Goal: Task Accomplishment & Management: Use online tool/utility

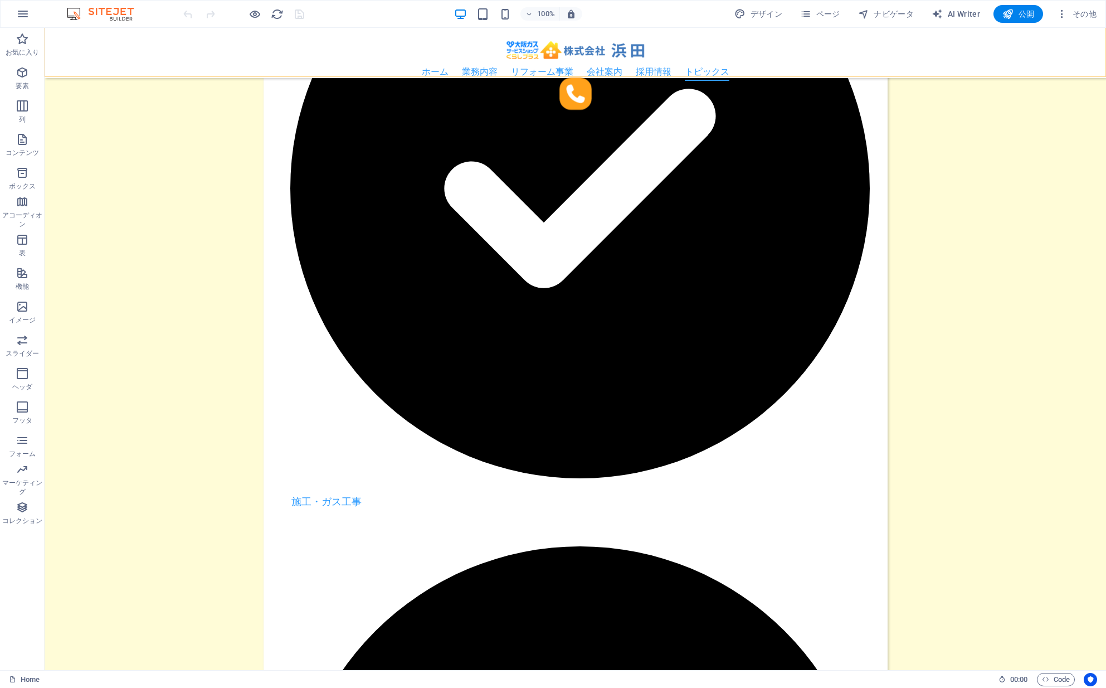
scroll to position [2419, 0]
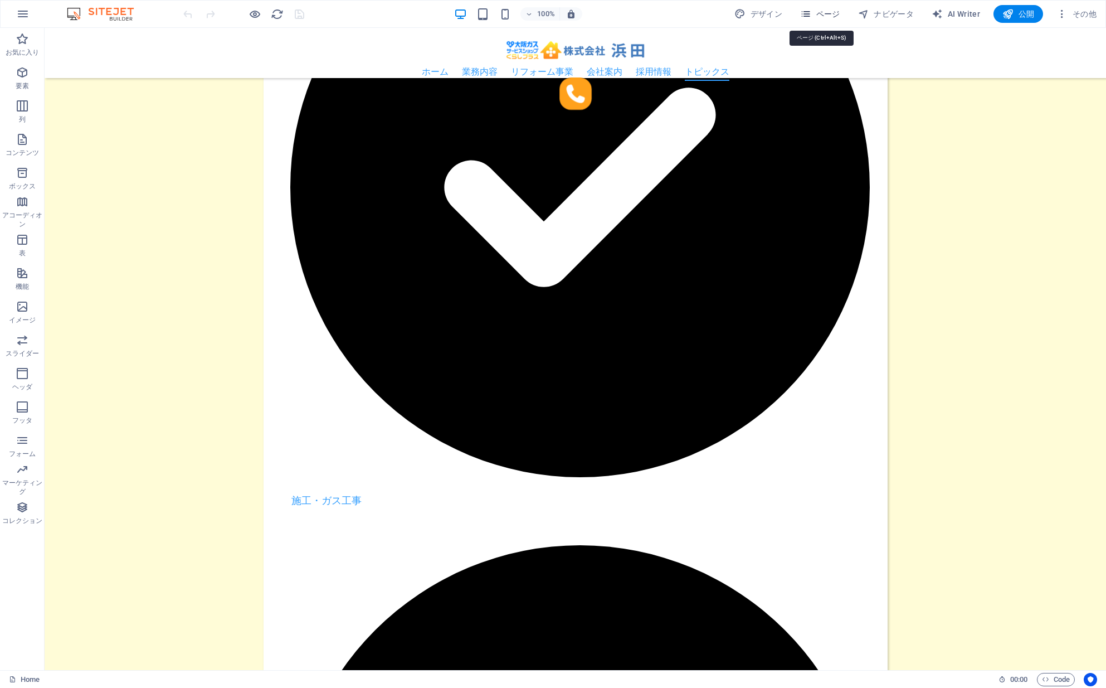
click at [825, 14] on span "ページ" at bounding box center [820, 13] width 40 height 11
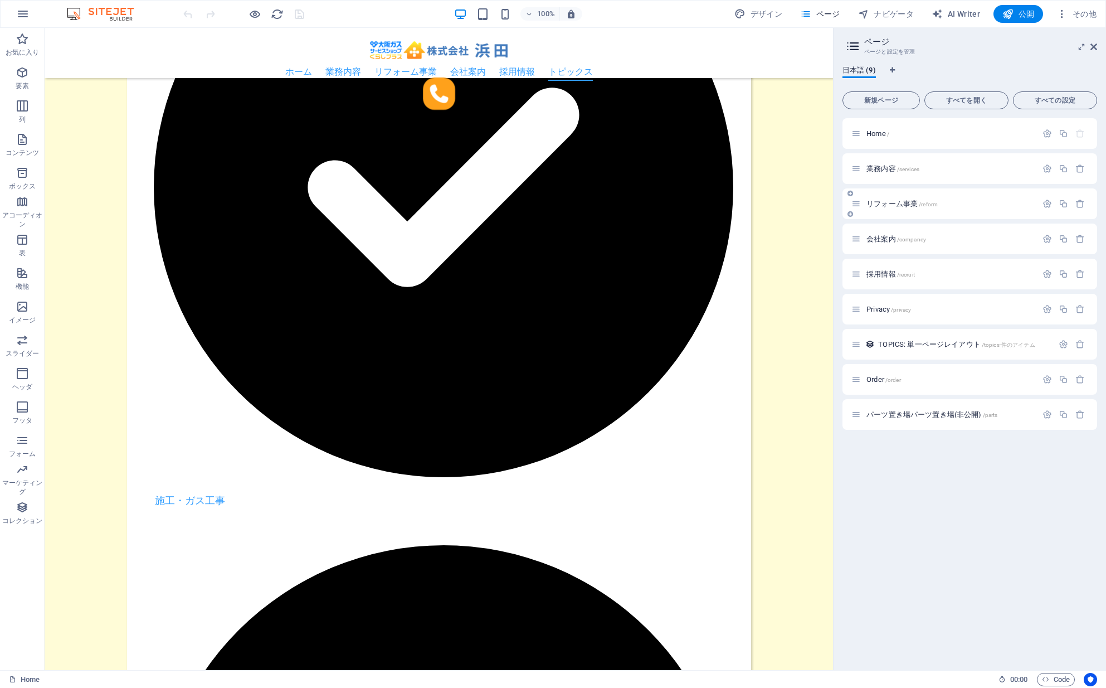
click at [956, 207] on div "リフォーム事業 /reform" at bounding box center [945, 203] width 186 height 13
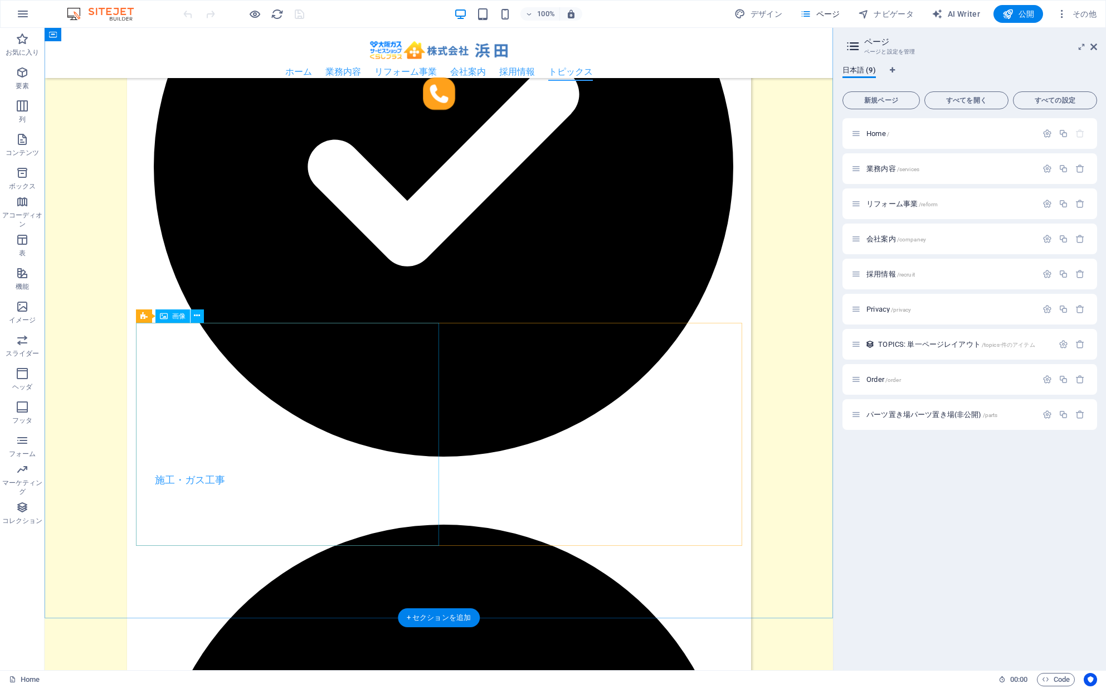
scroll to position [2441, 0]
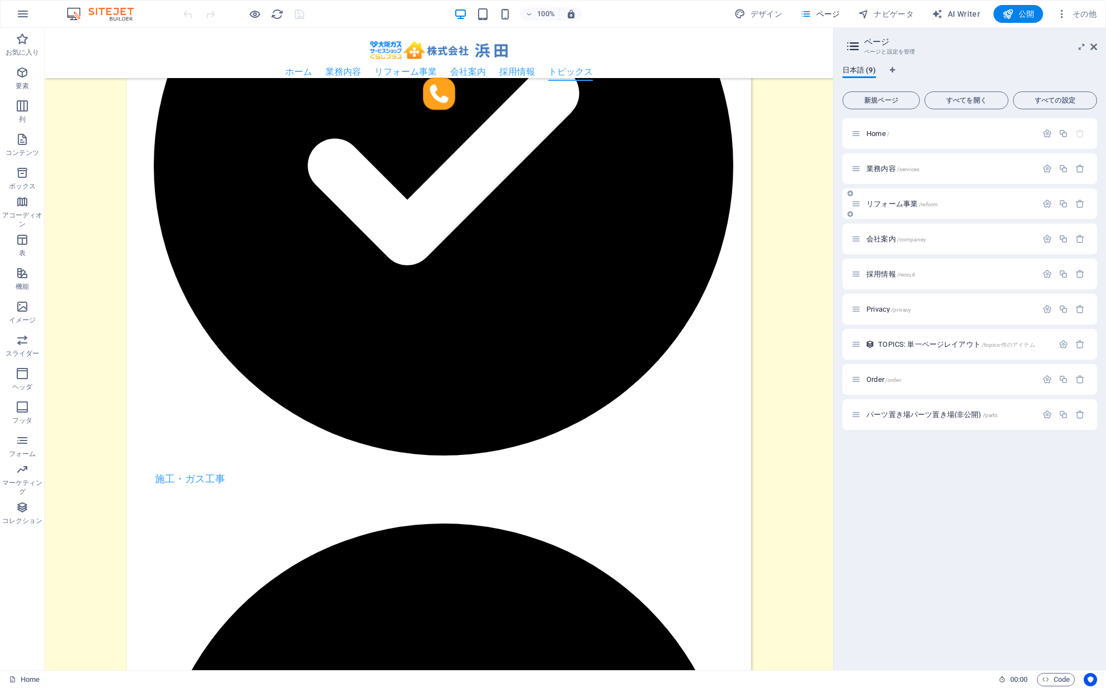
click at [881, 203] on span "リフォーム事業 /reform" at bounding box center [902, 204] width 71 height 8
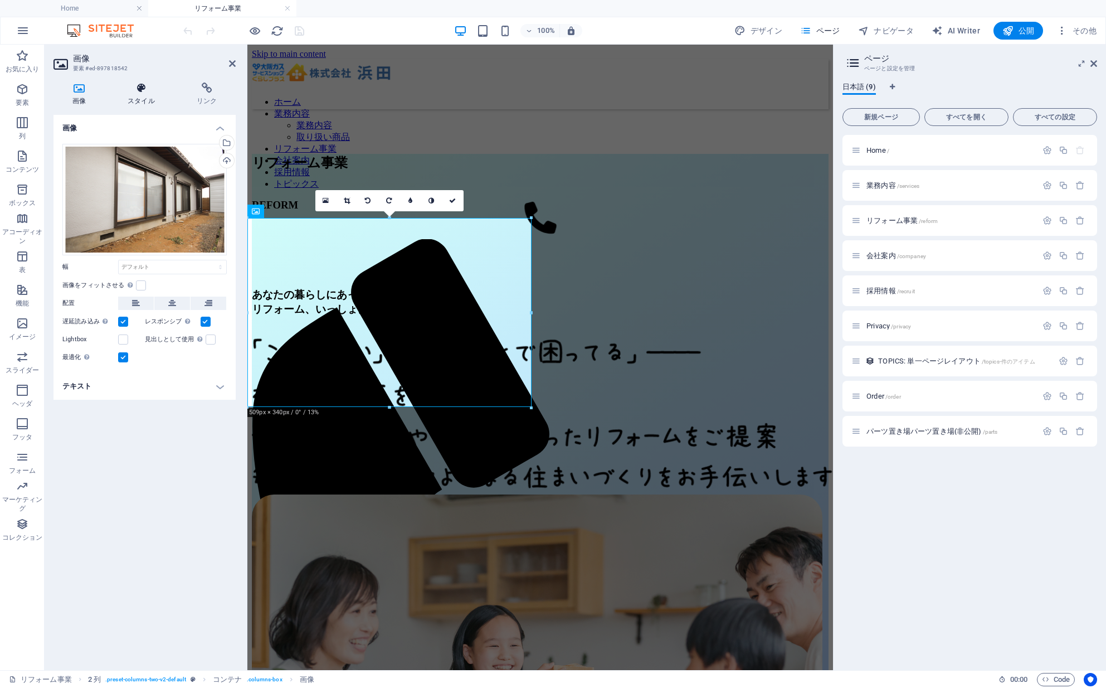
scroll to position [2012, 0]
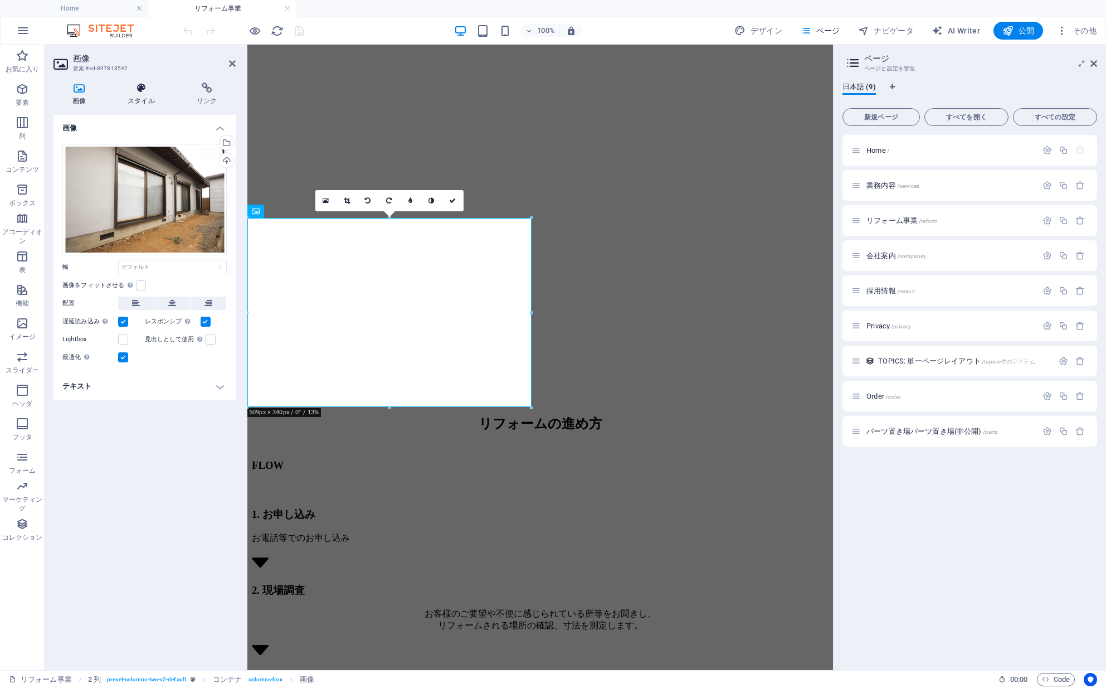
click at [133, 84] on icon at bounding box center [141, 87] width 65 height 11
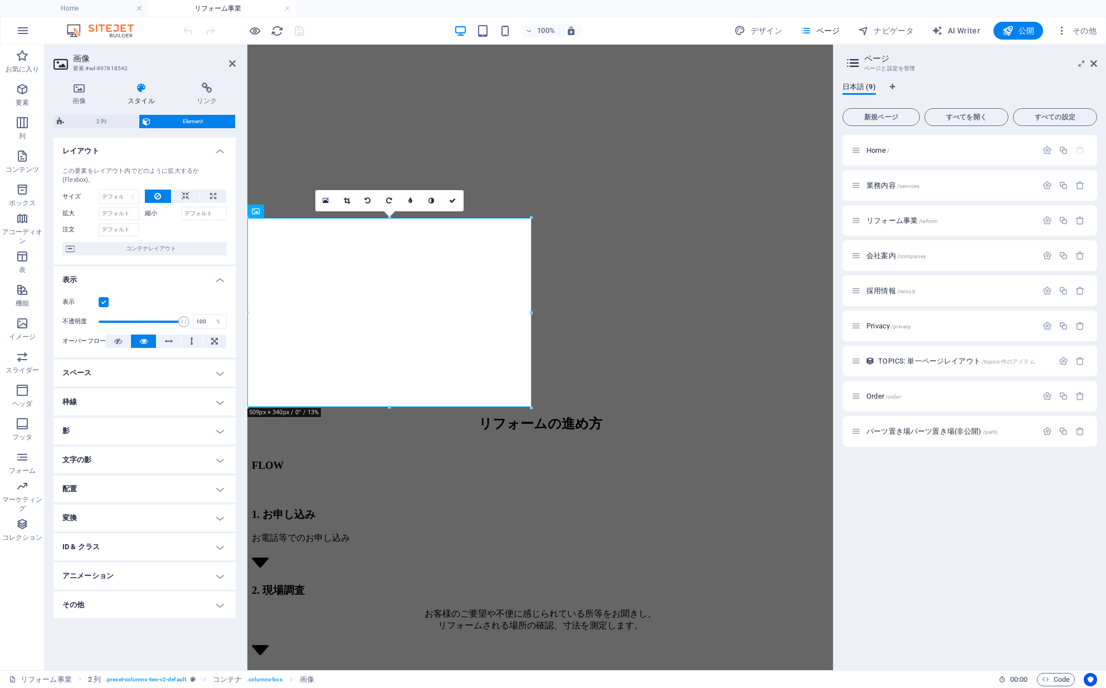
click at [174, 403] on h4 "枠線" at bounding box center [145, 401] width 182 height 27
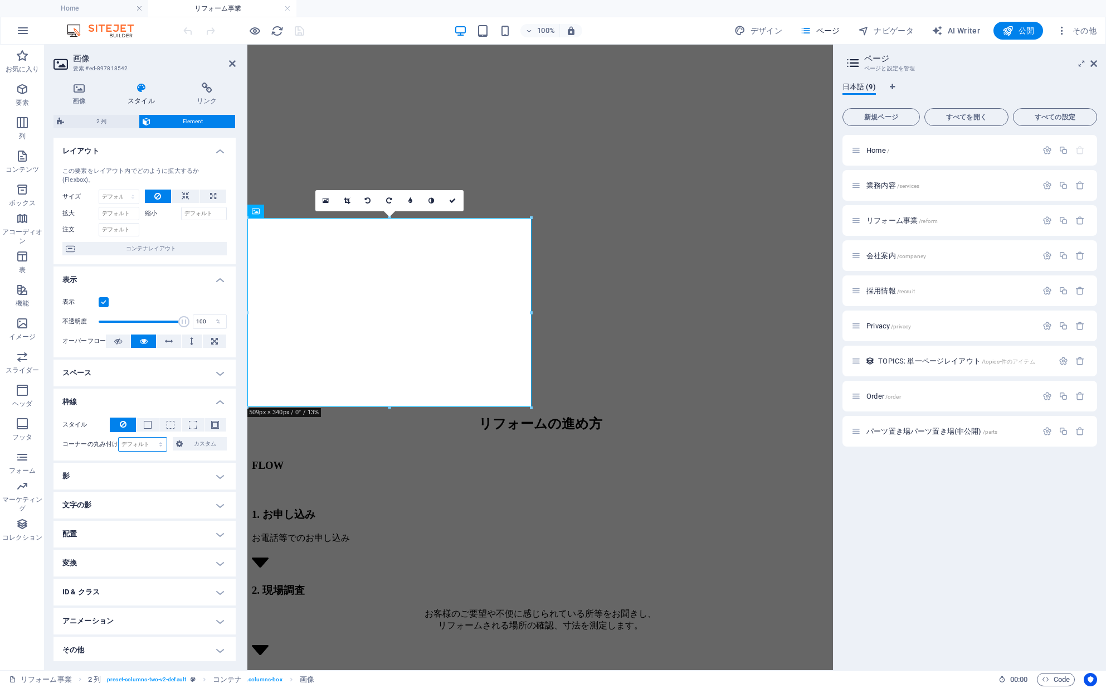
click at [144, 448] on select "デフォルト px rem % vh vw カスタム" at bounding box center [143, 443] width 48 height 13
select select "px"
click at [150, 437] on select "デフォルト px rem % vh vw カスタム" at bounding box center [143, 443] width 48 height 13
type input "40"
click at [456, 200] on icon at bounding box center [452, 200] width 7 height 7
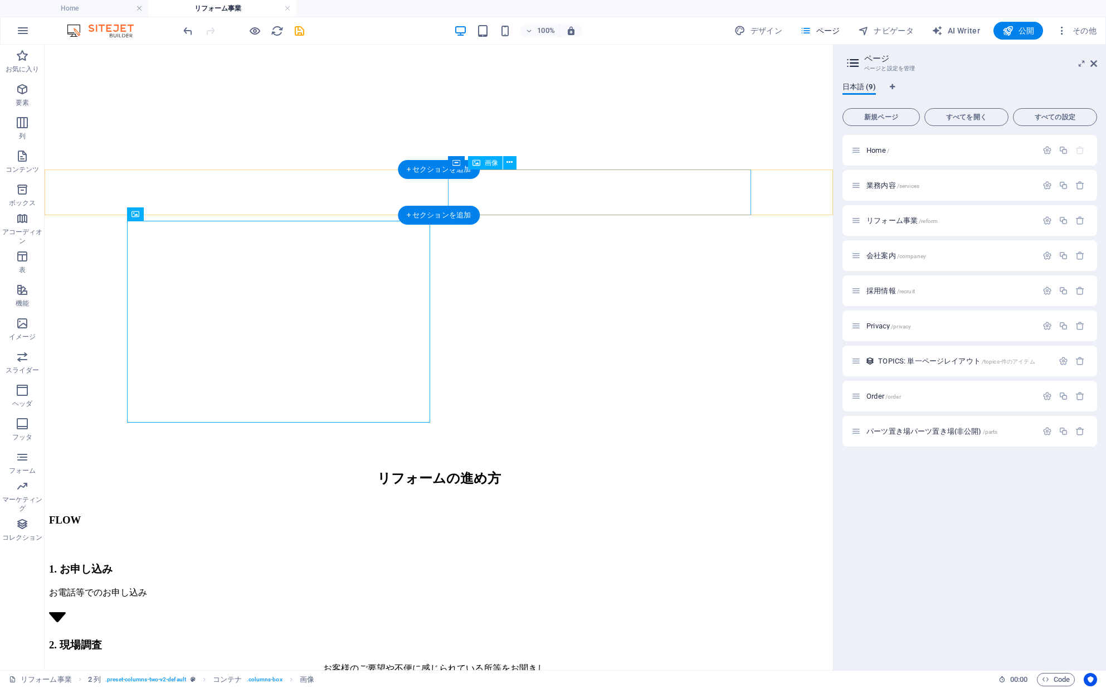
scroll to position [2025, 0]
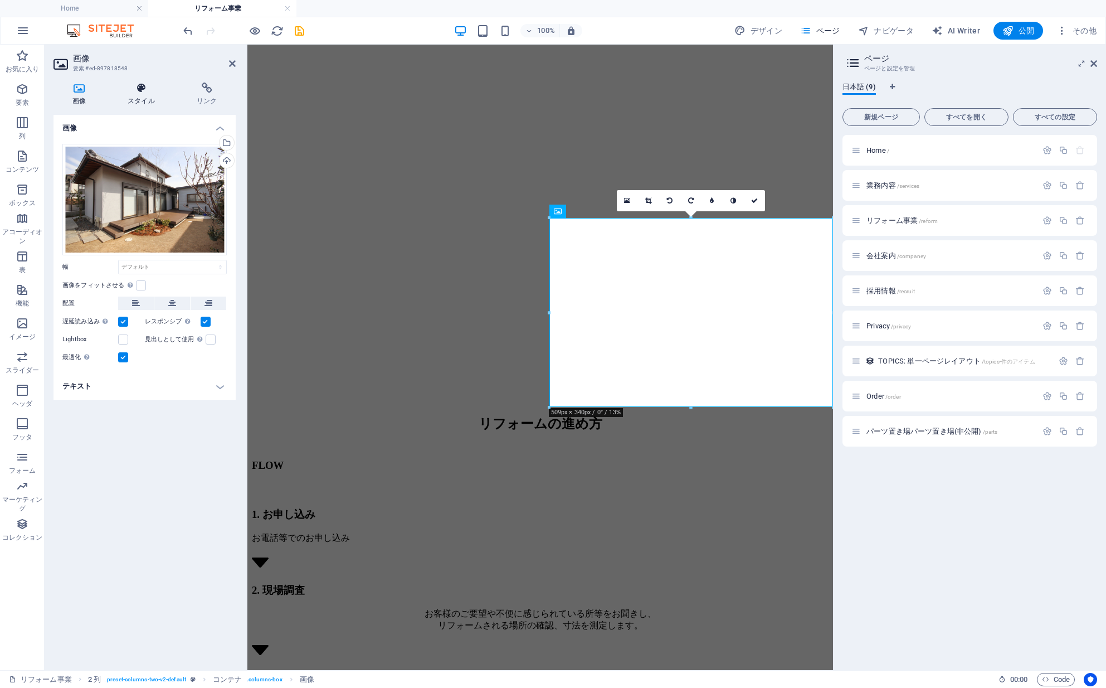
click at [152, 96] on h4 "スタイル" at bounding box center [143, 93] width 69 height 23
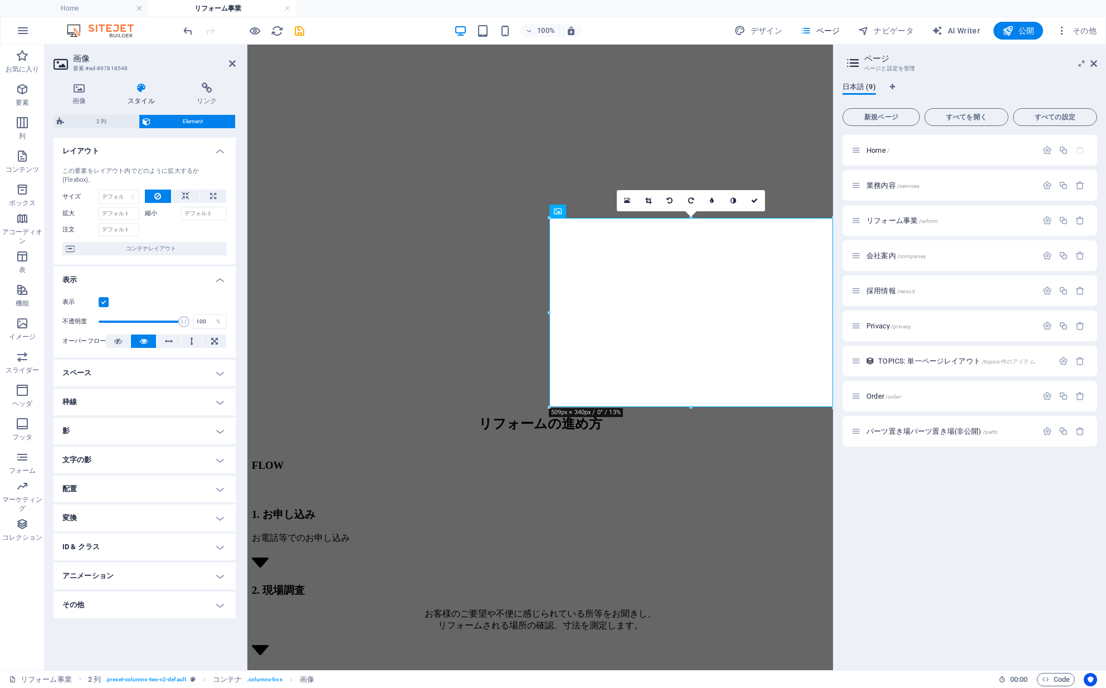
click at [177, 403] on h4 "枠線" at bounding box center [145, 401] width 182 height 27
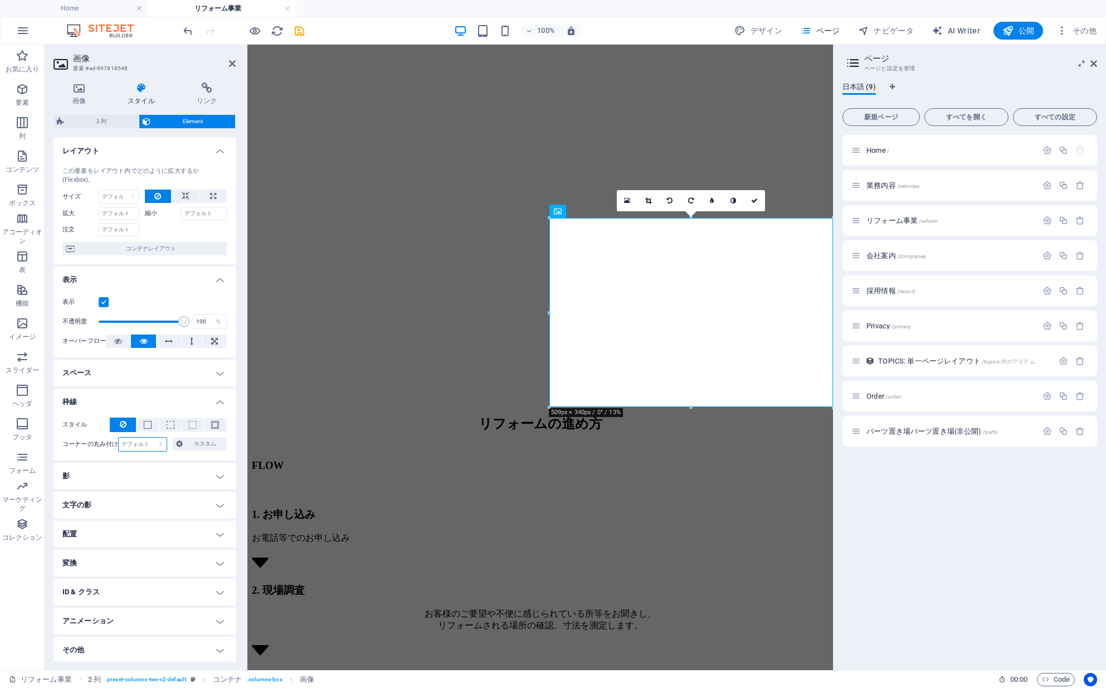
click at [144, 446] on select "デフォルト px rem % vh vw カスタム" at bounding box center [143, 443] width 48 height 13
select select "px"
click at [150, 437] on select "デフォルト px rem % vh vw カスタム" at bounding box center [143, 443] width 48 height 13
type input "40"
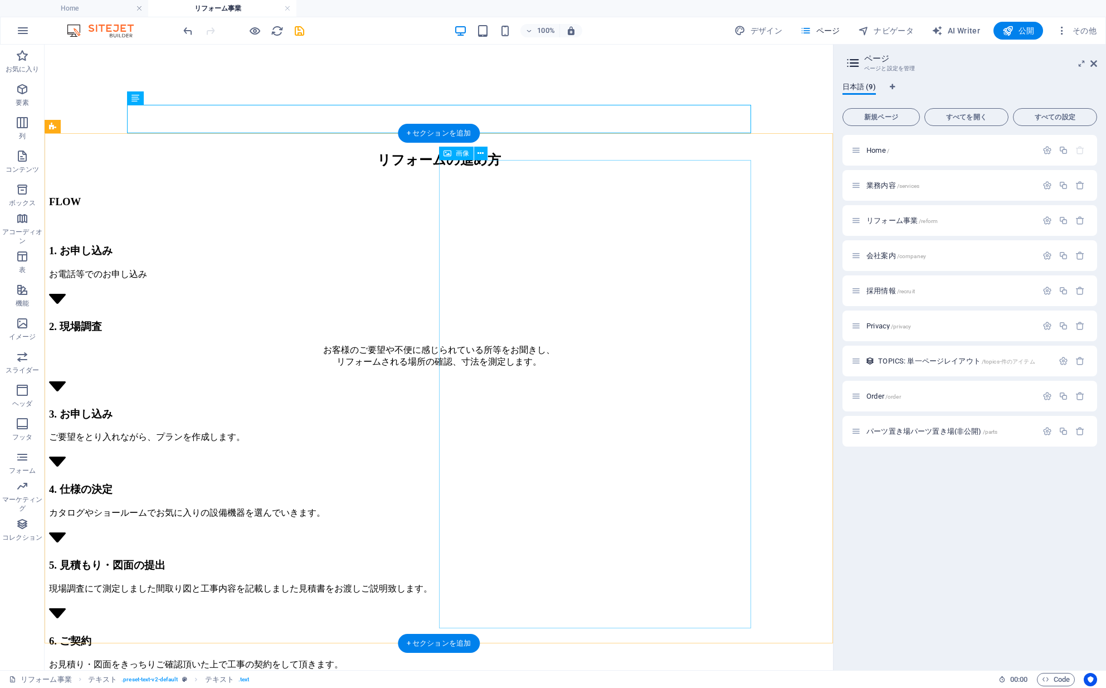
scroll to position [2392, 0]
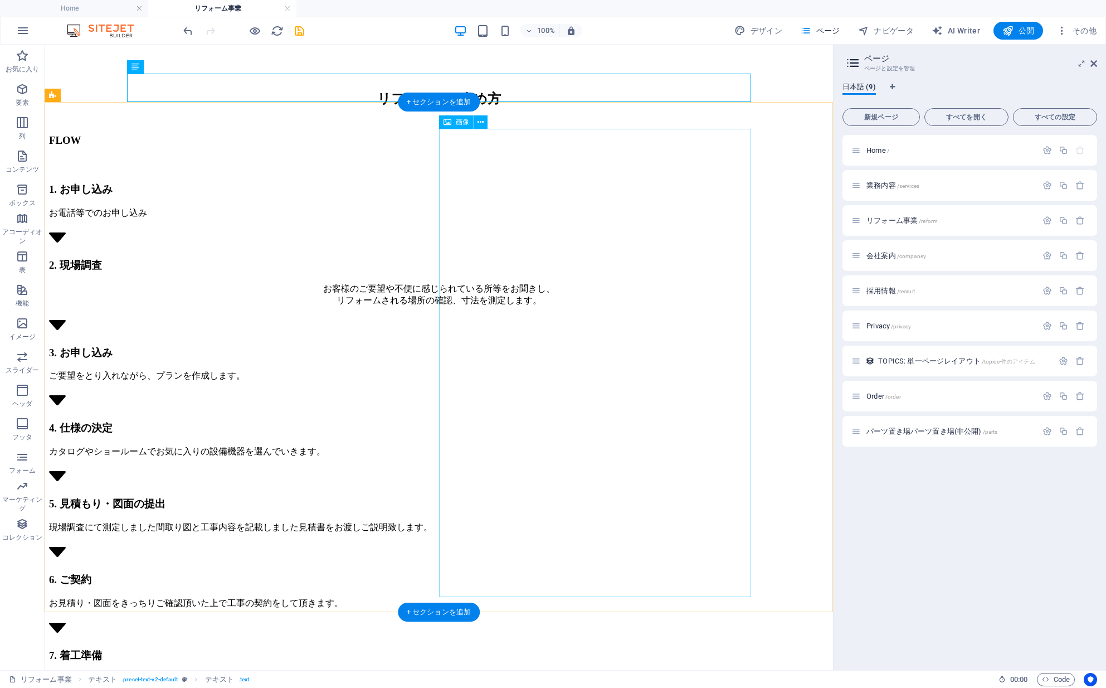
select select "%"
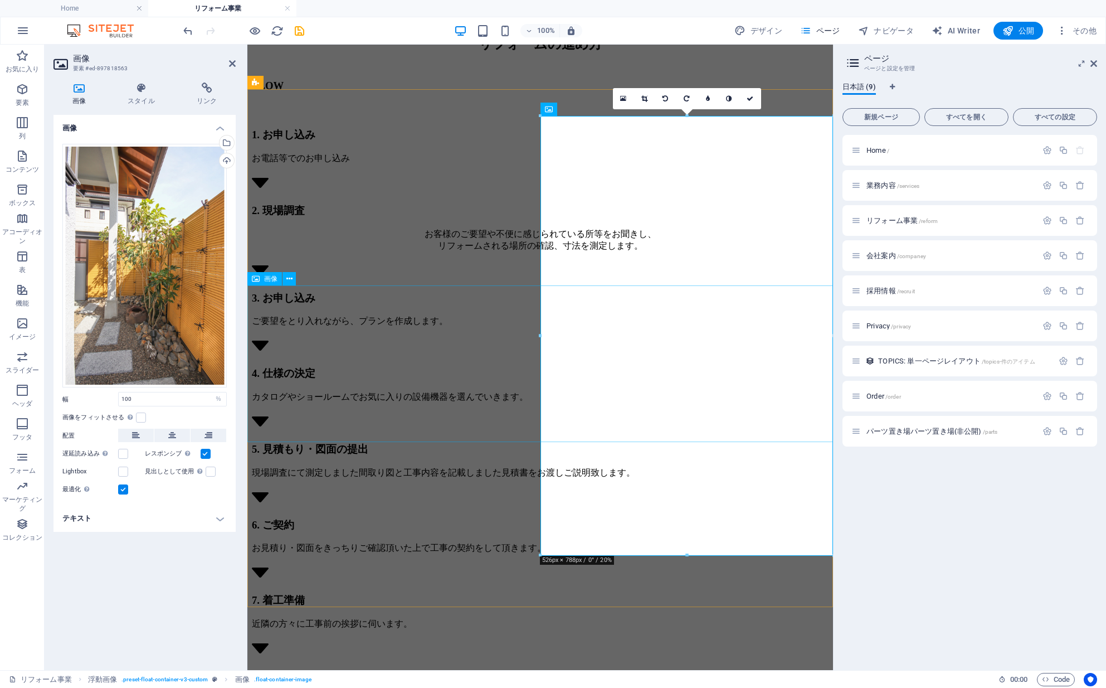
scroll to position [2376, 0]
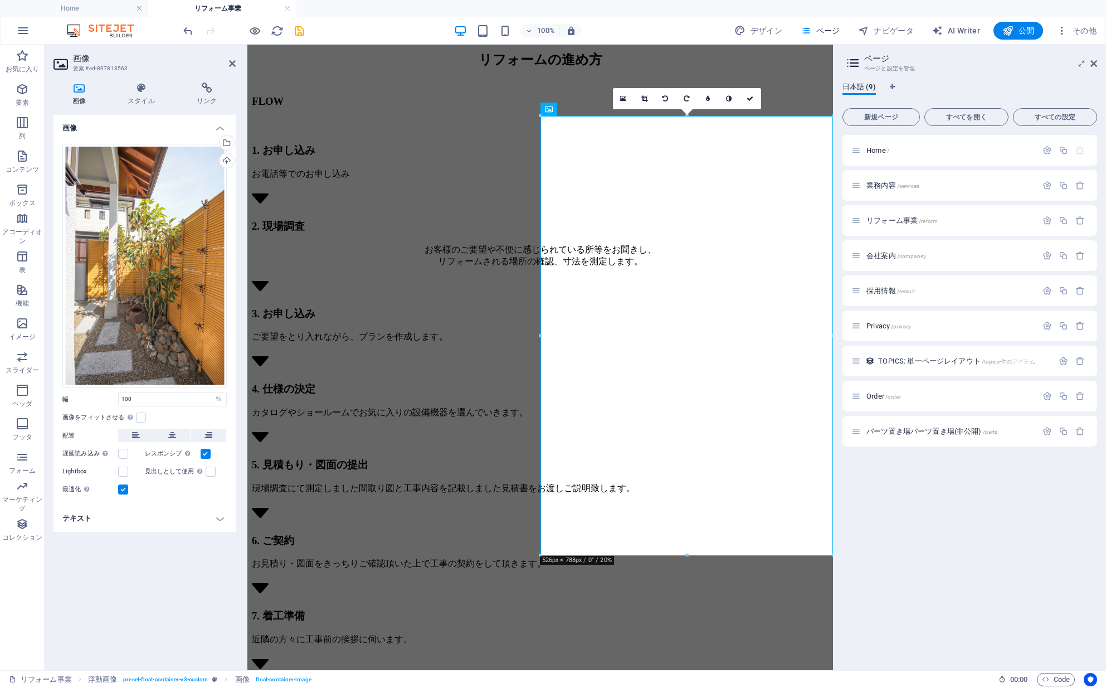
click at [205, 505] on h4 "テキスト" at bounding box center [145, 518] width 182 height 27
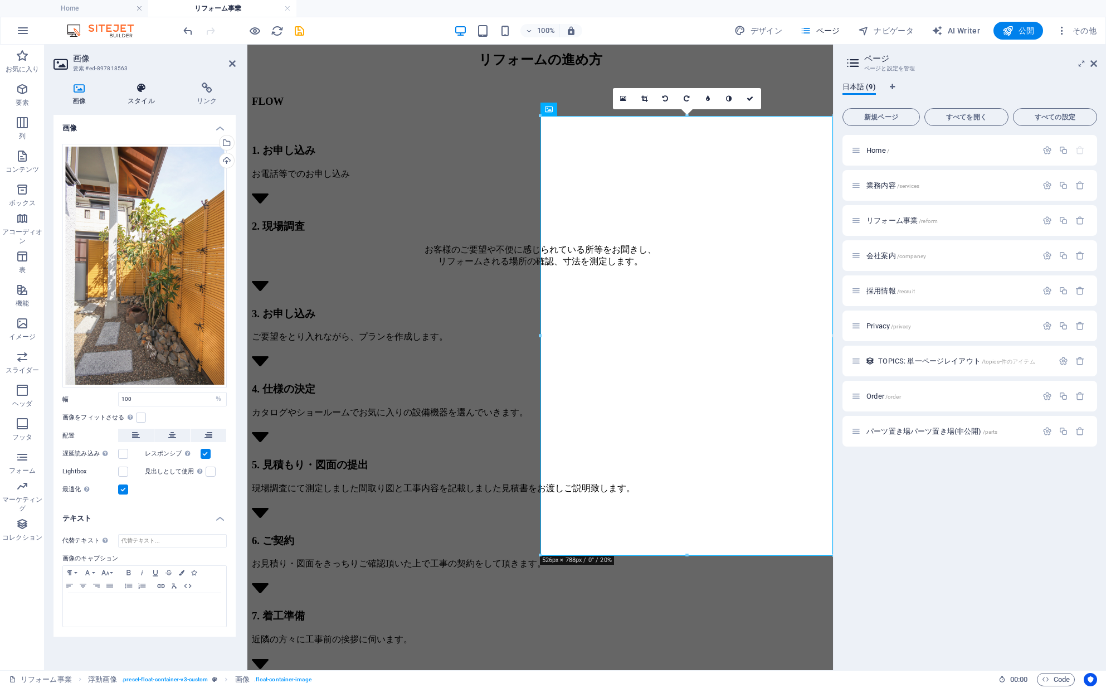
click at [141, 104] on h4 "スタイル" at bounding box center [143, 93] width 69 height 23
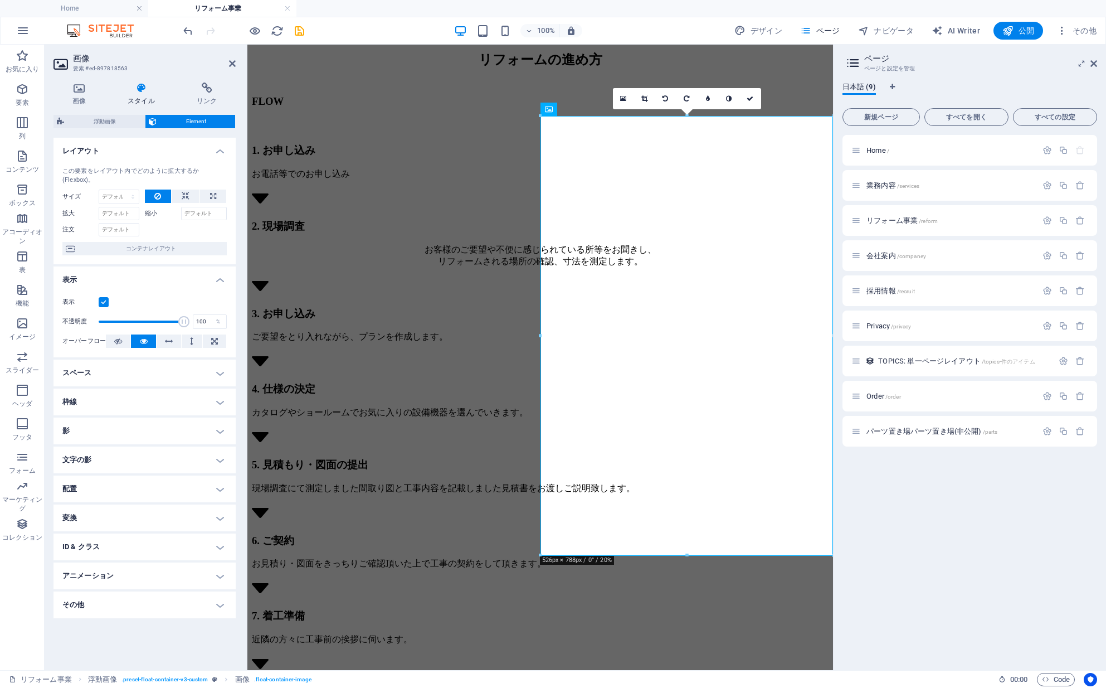
click at [182, 368] on h4 "スペース" at bounding box center [145, 372] width 182 height 27
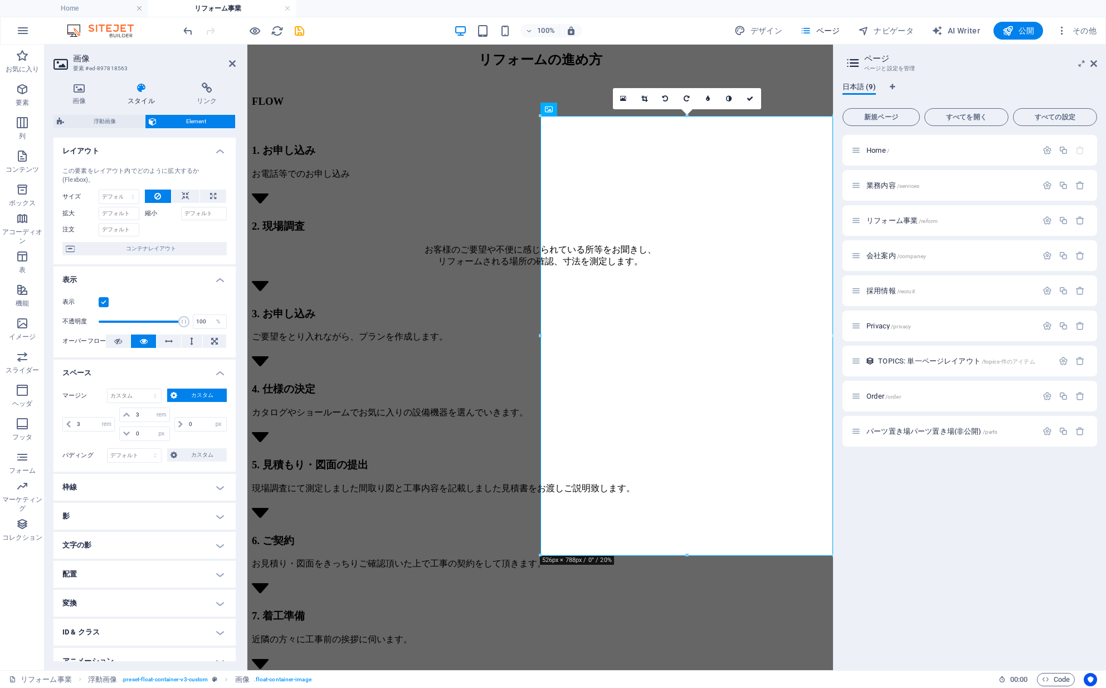
click at [121, 484] on h4 "枠線" at bounding box center [145, 487] width 182 height 27
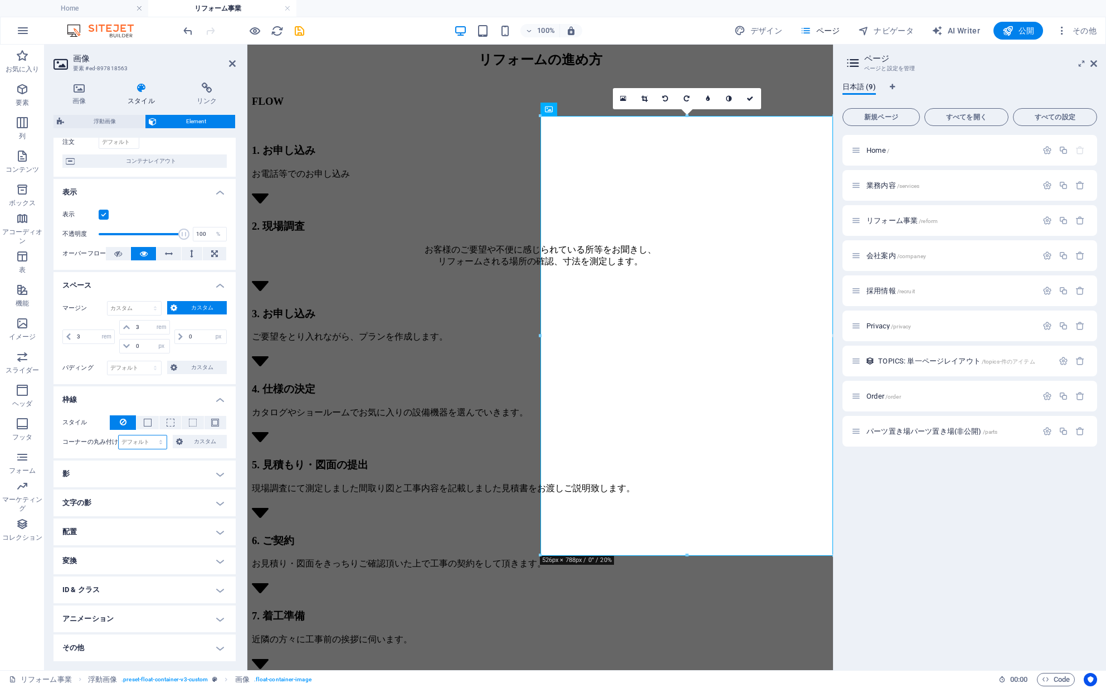
click at [138, 441] on select "デフォルト px rem % vh vw カスタム" at bounding box center [143, 441] width 48 height 13
select select "px"
click at [150, 435] on select "デフォルト px rem % vh vw カスタム" at bounding box center [143, 441] width 48 height 13
type input "40"
click at [179, 457] on div "スタイル - 幅 1 自動 px rem % vh vw カスタム カスタム 1 自動 px rem % vh vw 1 自動 px rem % vh vw …" at bounding box center [145, 432] width 182 height 52
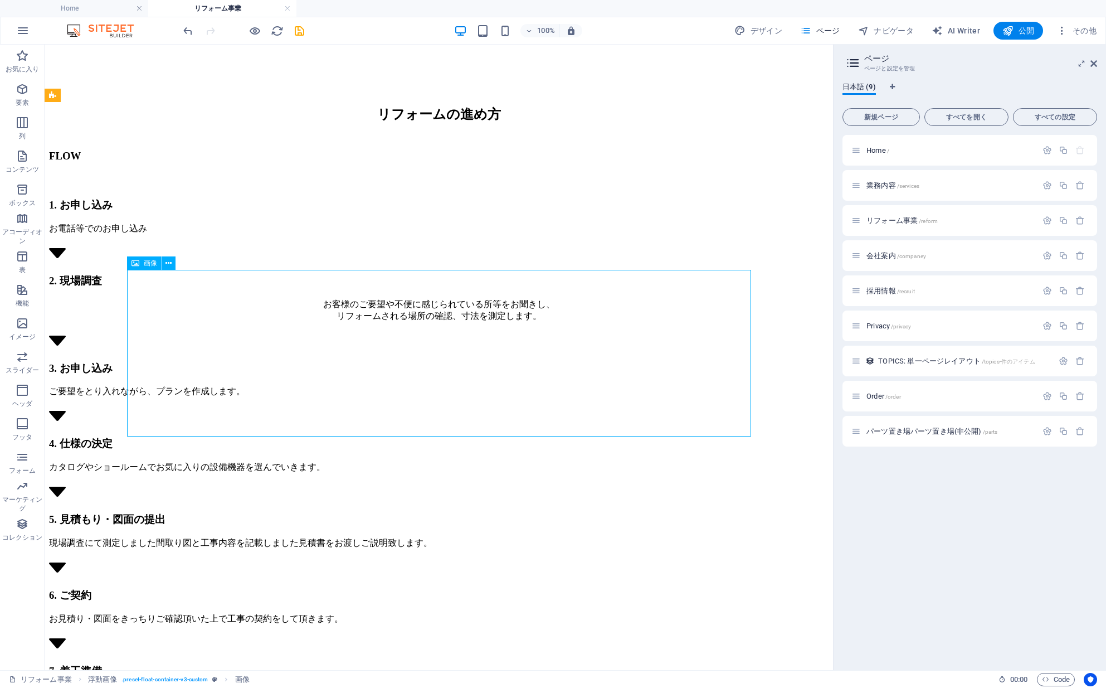
select select "%"
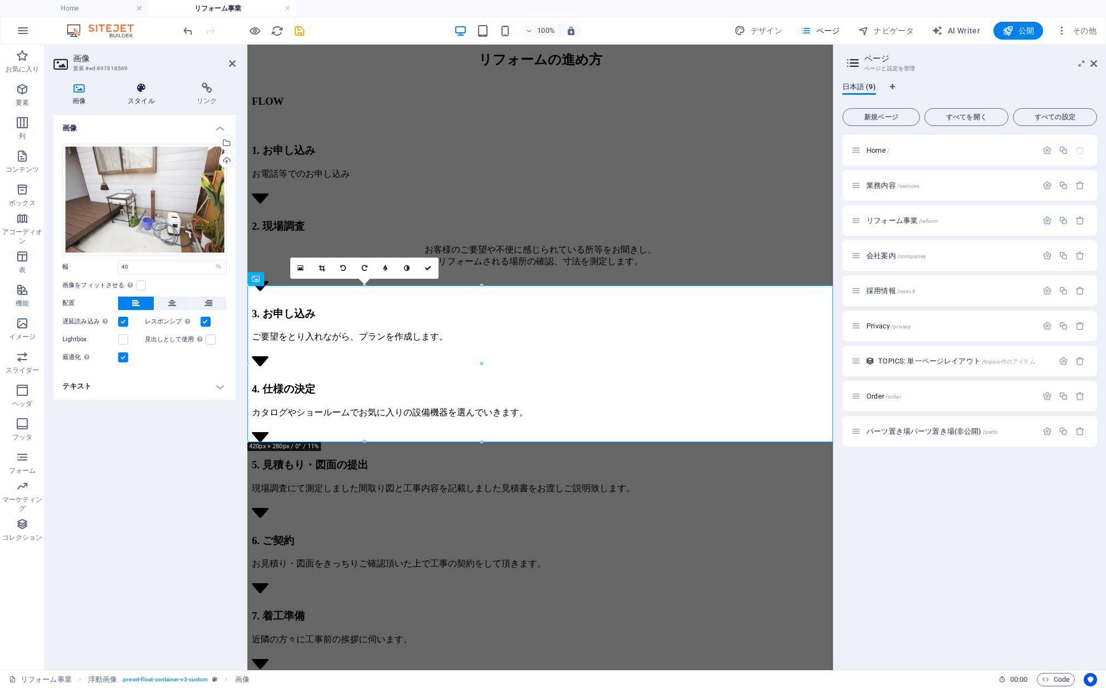
click at [147, 102] on h4 "スタイル" at bounding box center [143, 93] width 69 height 23
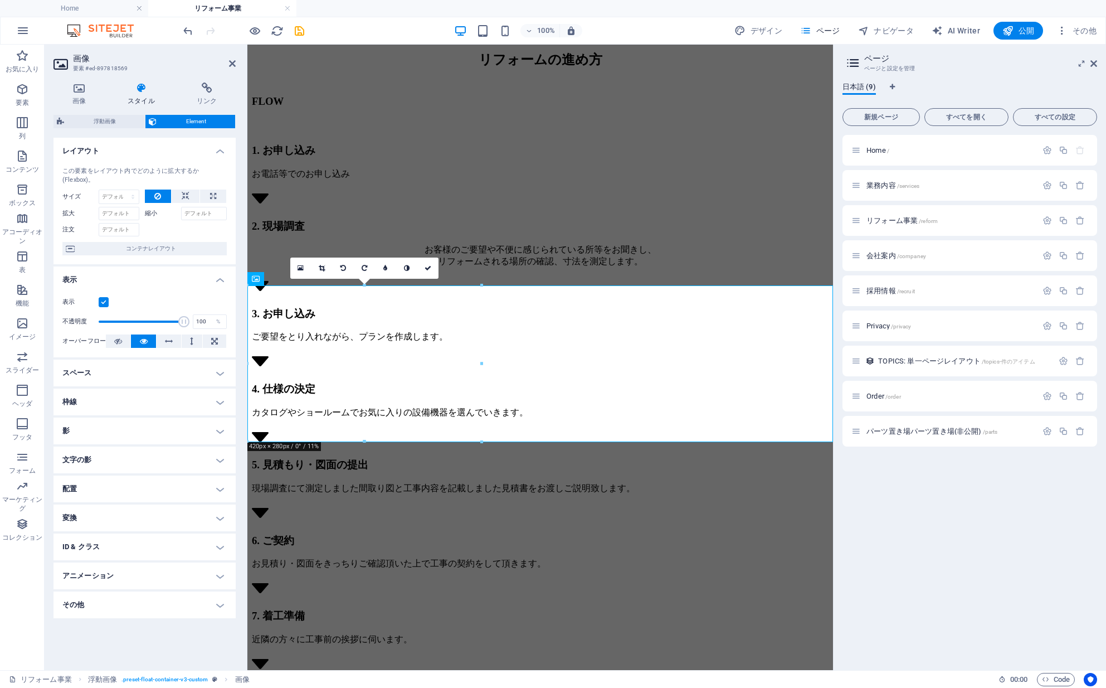
click at [165, 402] on h4 "枠線" at bounding box center [145, 401] width 182 height 27
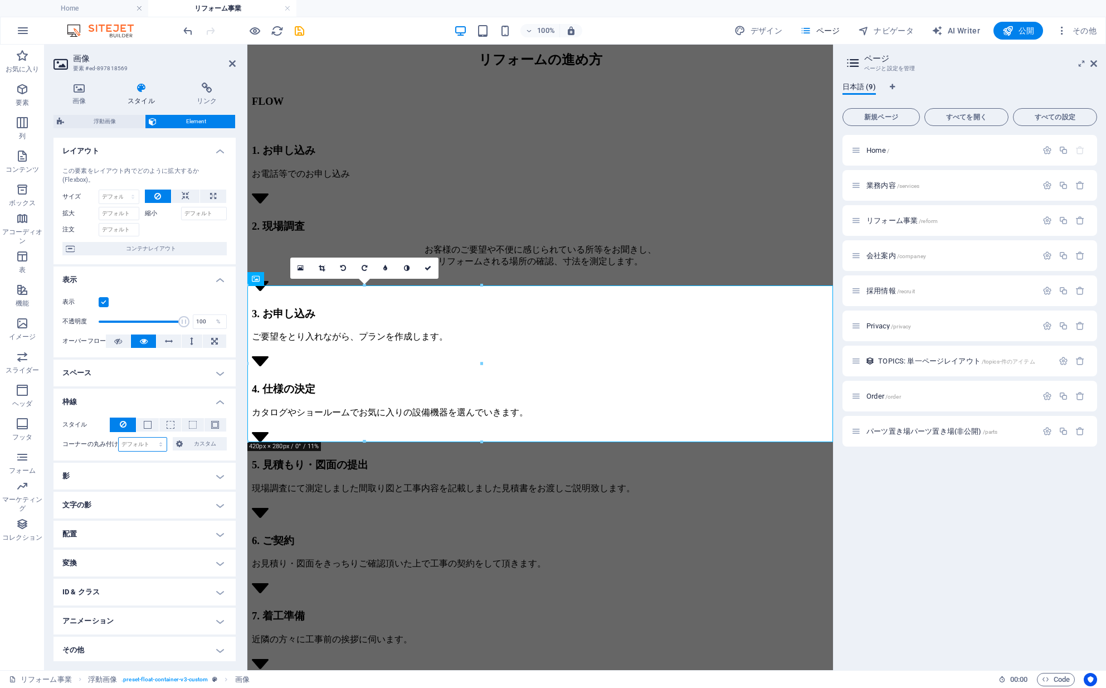
click at [140, 445] on select "デフォルト px rem % vh vw カスタム" at bounding box center [143, 443] width 48 height 13
select select "px"
click at [150, 437] on select "デフォルト px rem % vh vw カスタム" at bounding box center [143, 443] width 48 height 13
type input "40"
click at [158, 402] on h4 "枠線" at bounding box center [145, 398] width 182 height 20
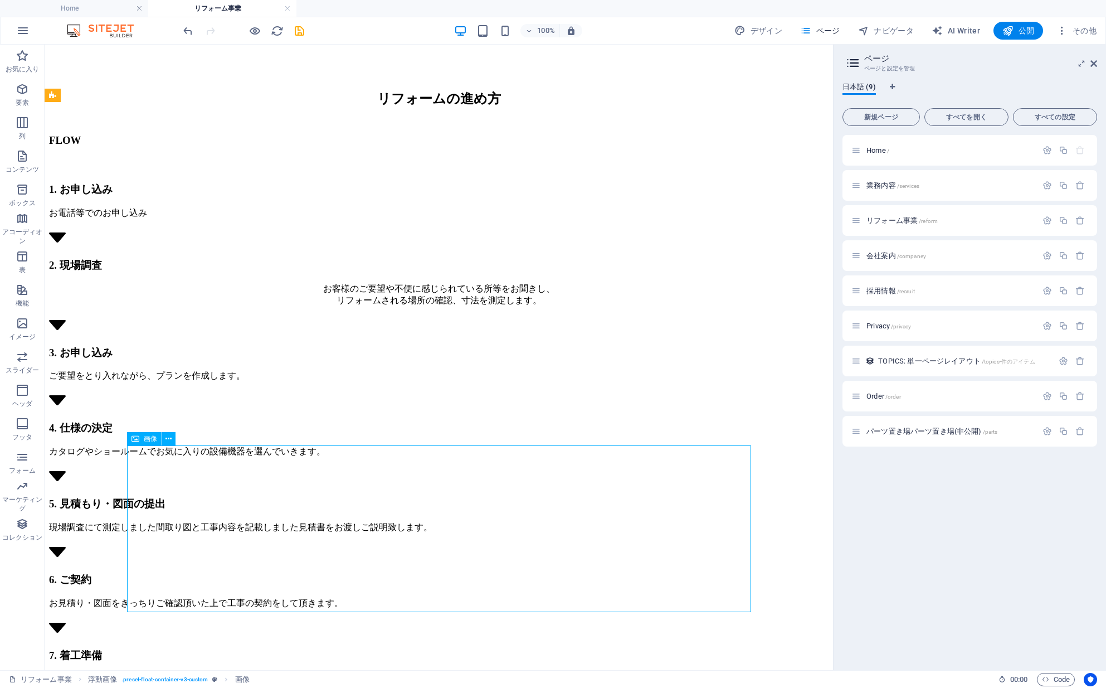
select select "%"
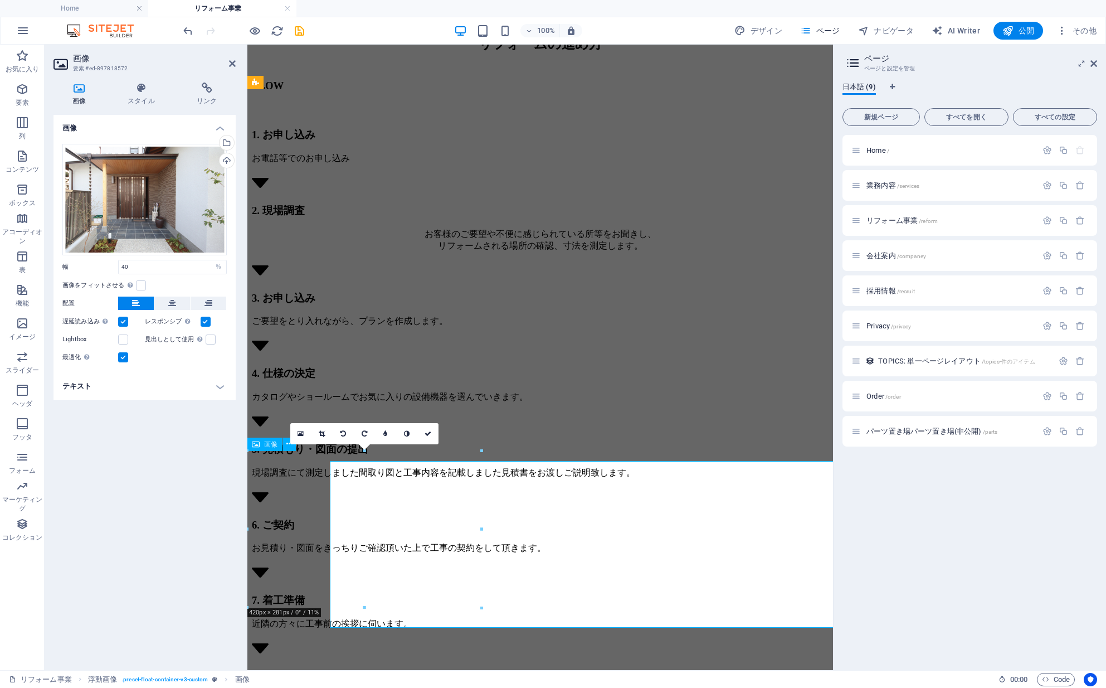
scroll to position [2376, 0]
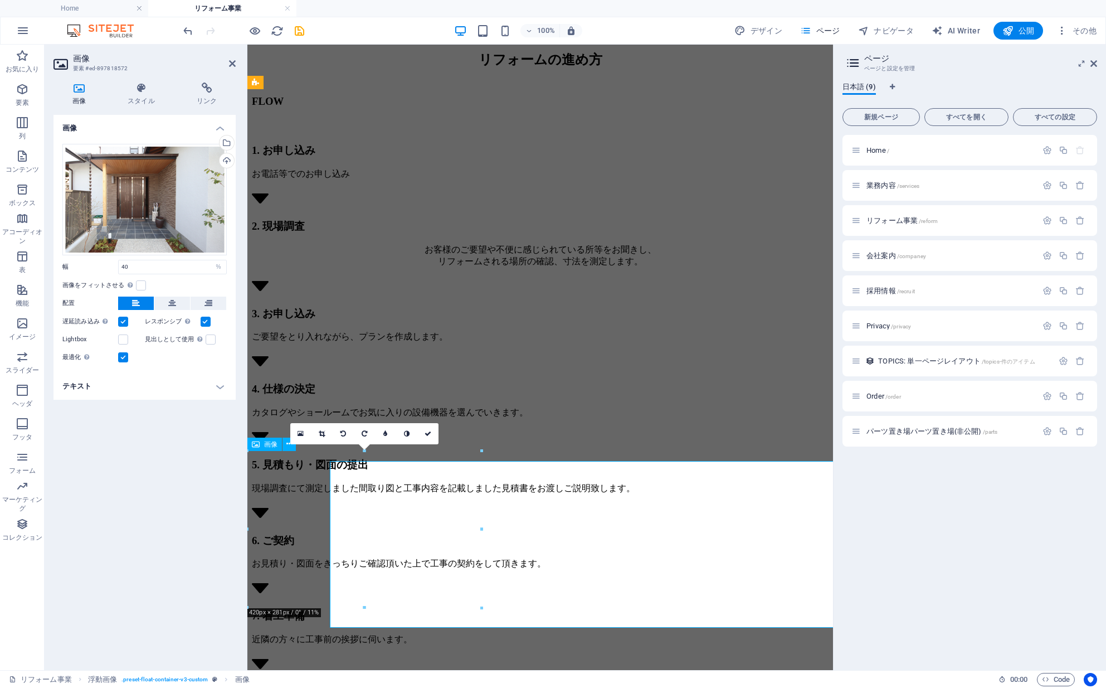
select select "rem"
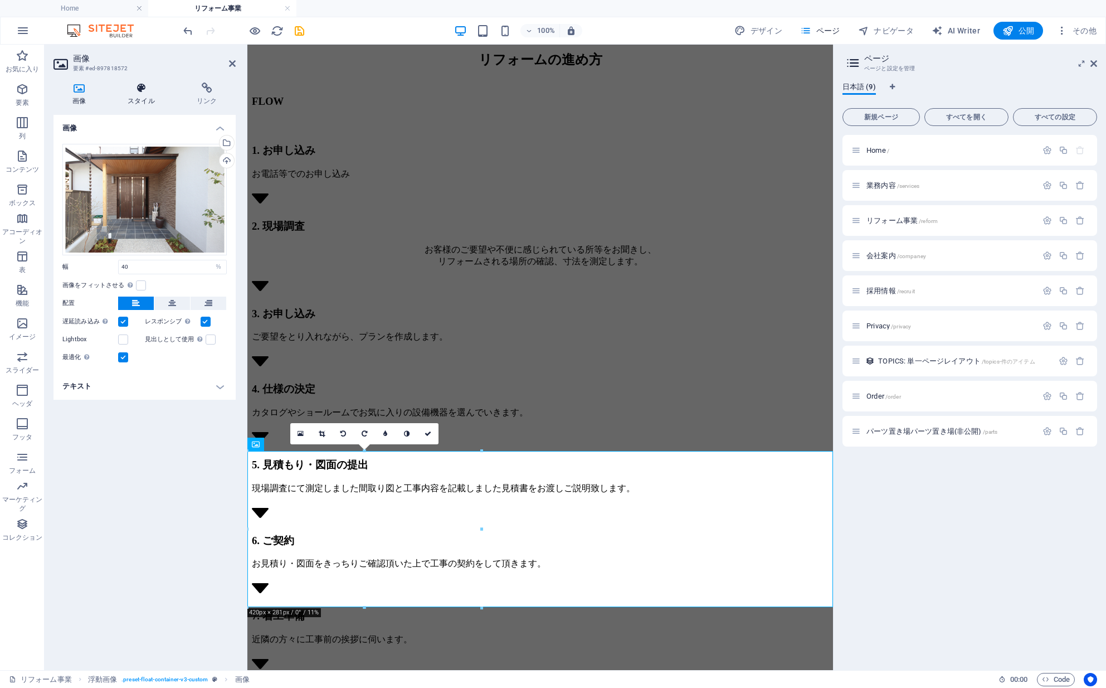
click at [136, 95] on h4 "スタイル" at bounding box center [143, 93] width 69 height 23
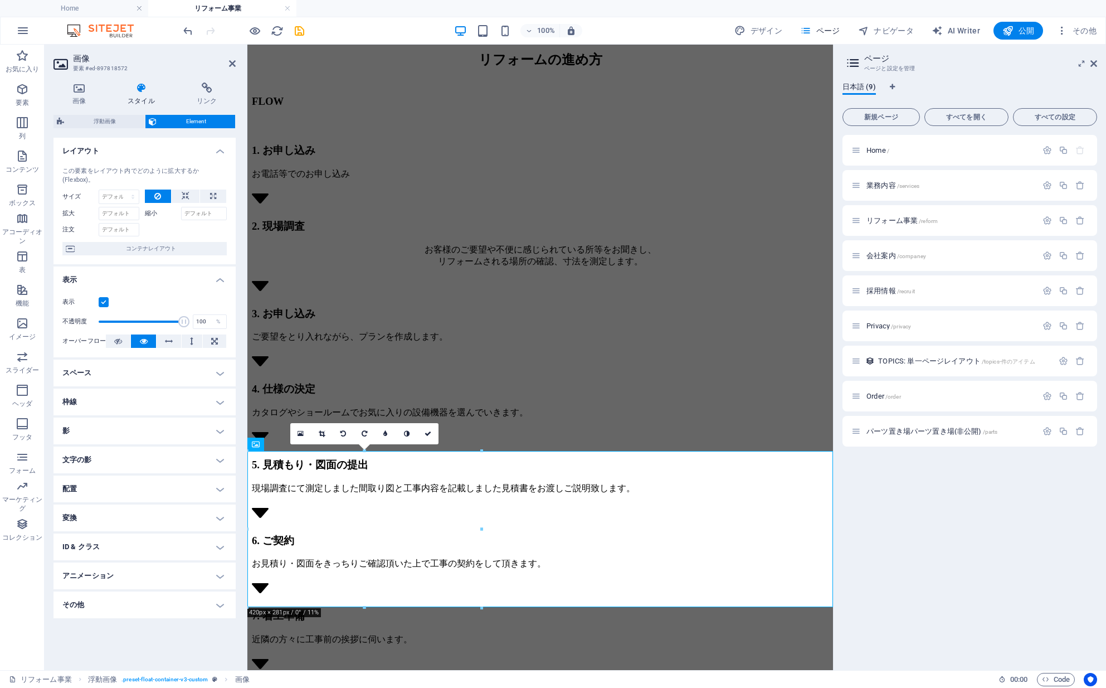
click at [147, 368] on h4 "スペース" at bounding box center [145, 372] width 182 height 27
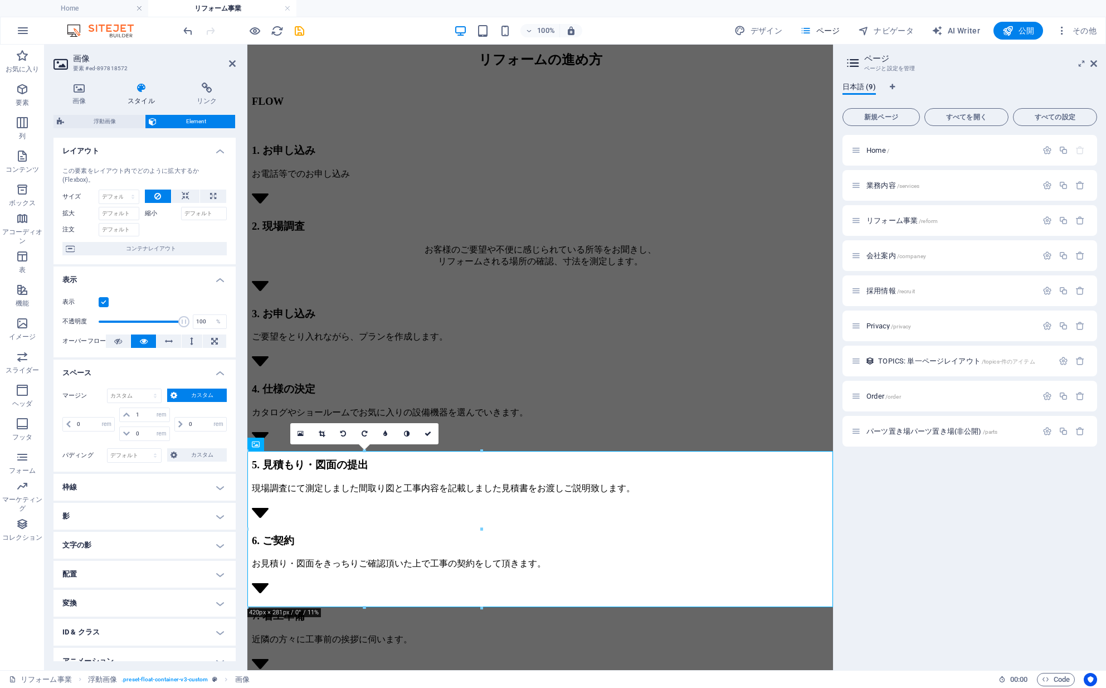
click at [153, 490] on h4 "枠線" at bounding box center [145, 487] width 182 height 27
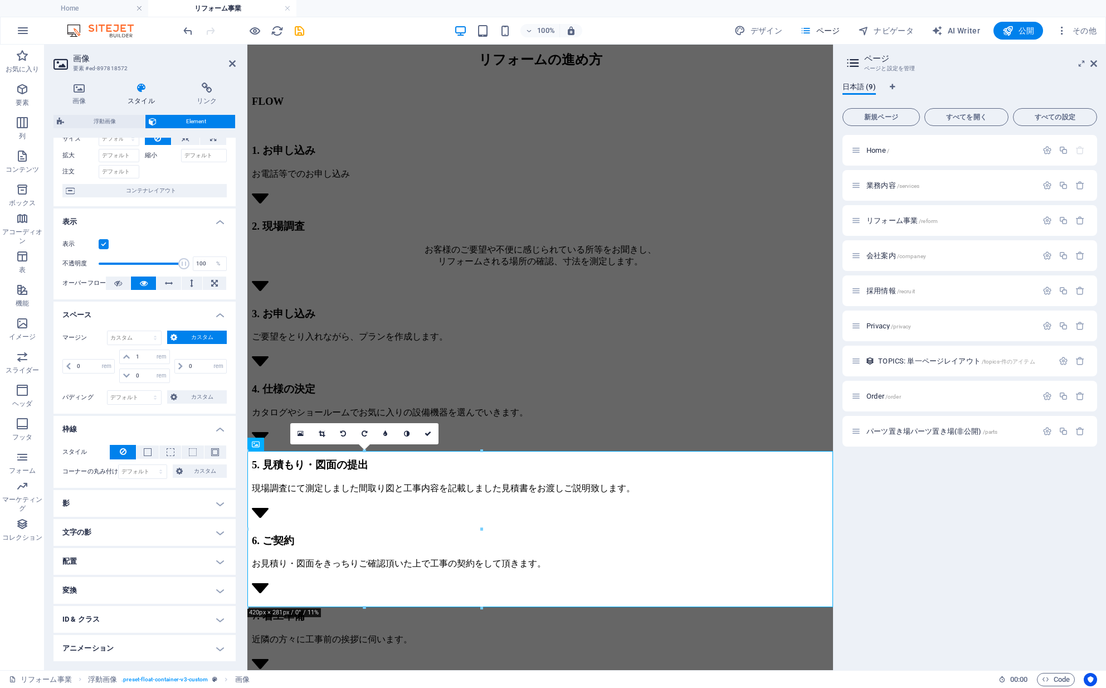
scroll to position [87, 0]
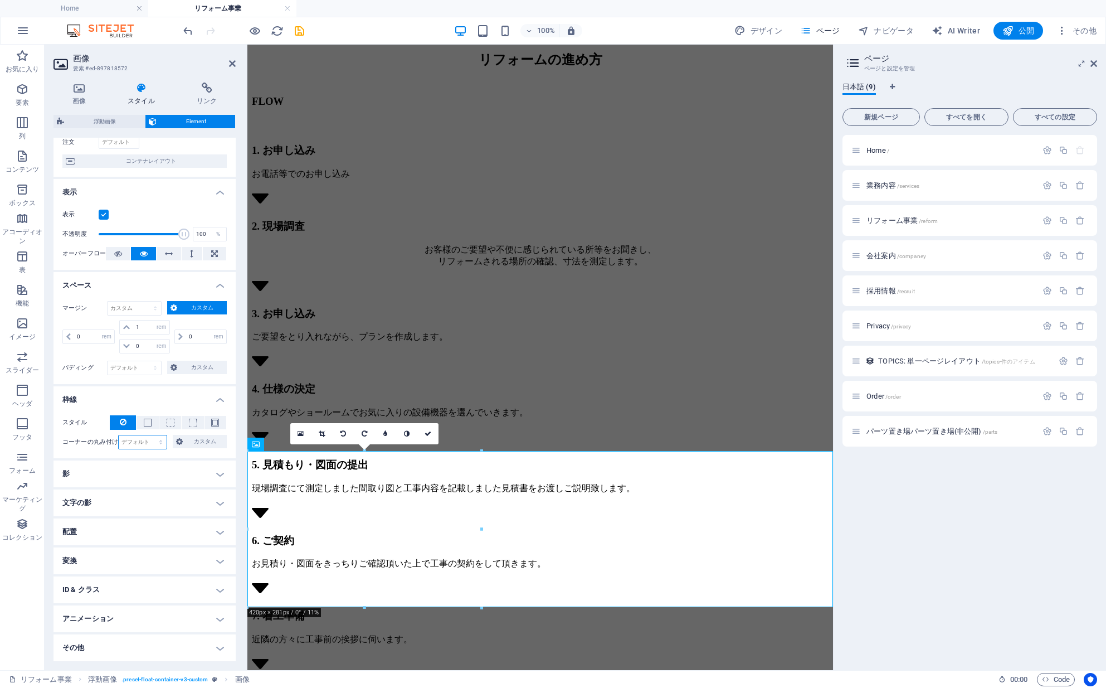
click at [137, 443] on select "デフォルト px rem % vh vw カスタム" at bounding box center [143, 441] width 48 height 13
select select "px"
click at [150, 435] on select "デフォルト px rem % vh vw カスタム" at bounding box center [143, 441] width 48 height 13
type input "40"
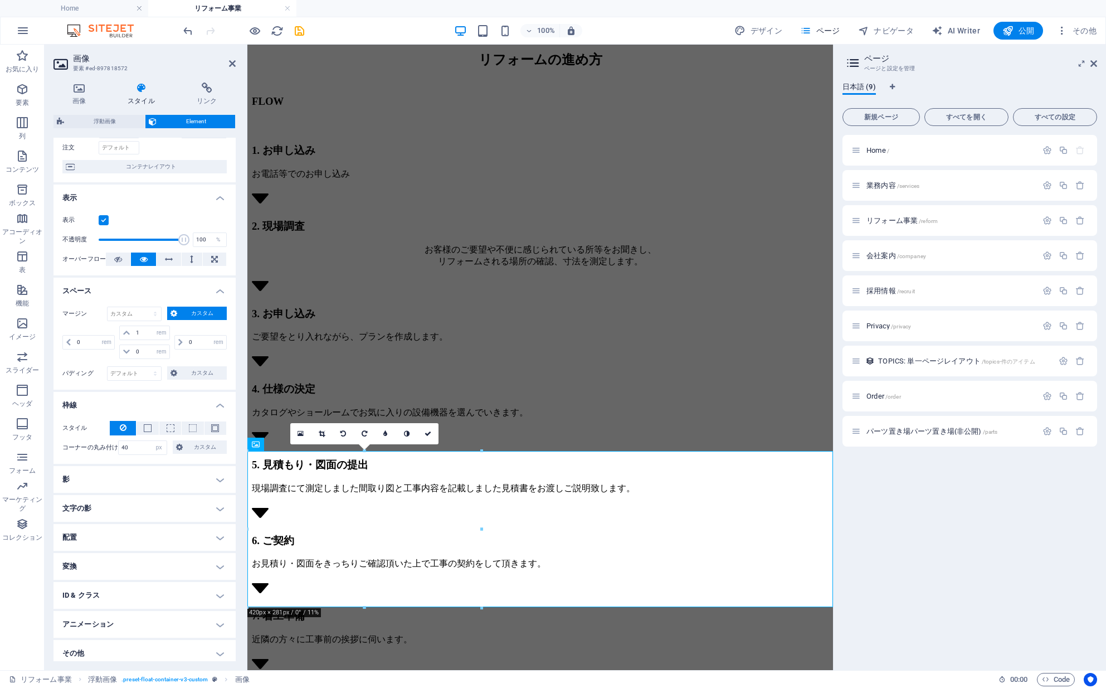
click at [147, 477] on h4 "影" at bounding box center [145, 479] width 182 height 27
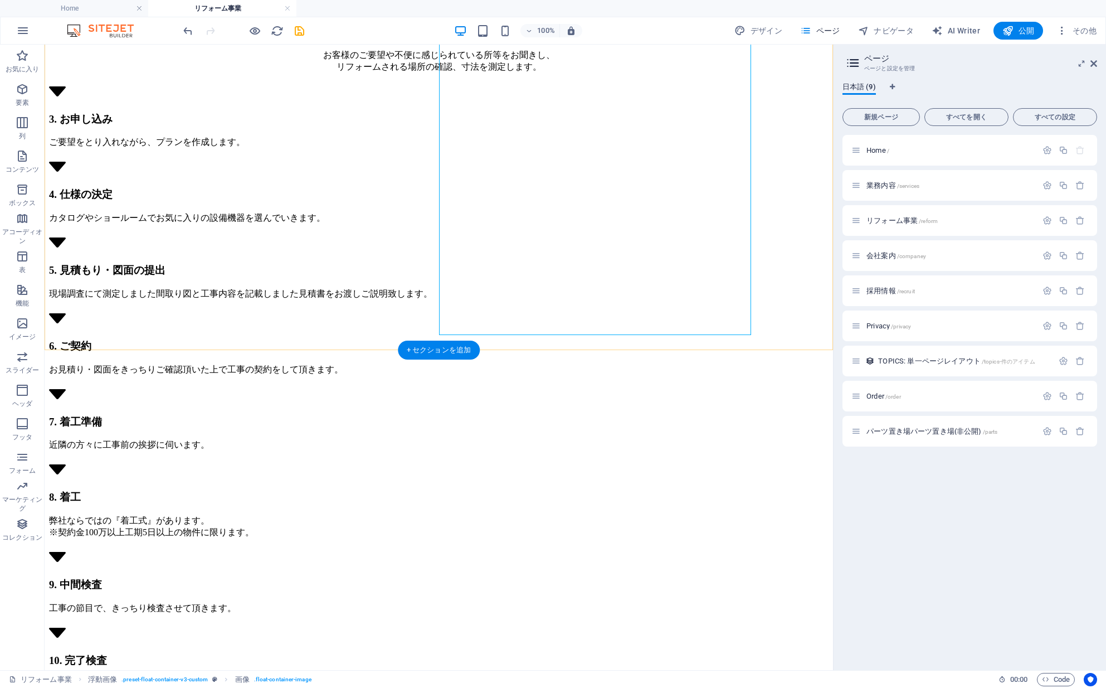
scroll to position [2654, 0]
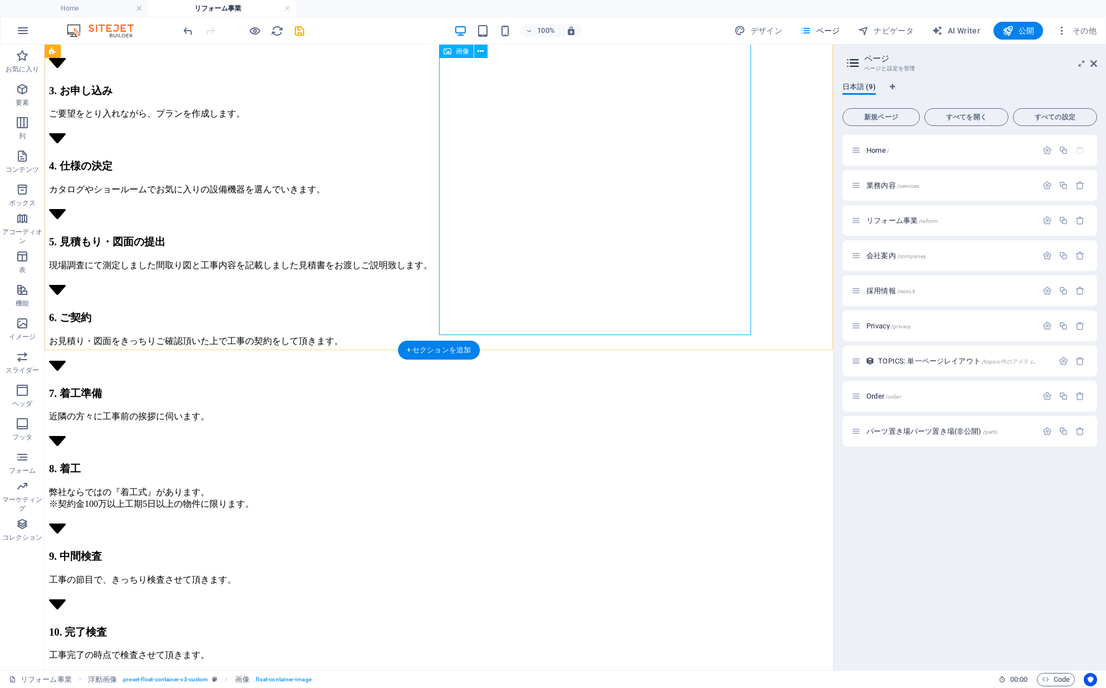
select select "rem"
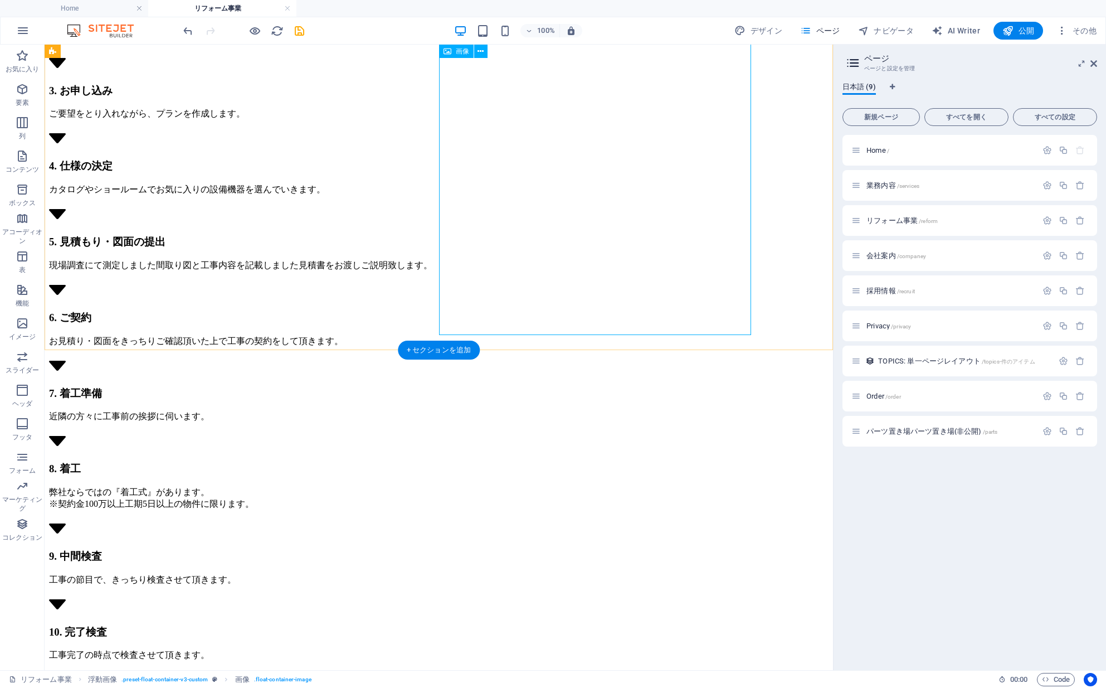
select select "px"
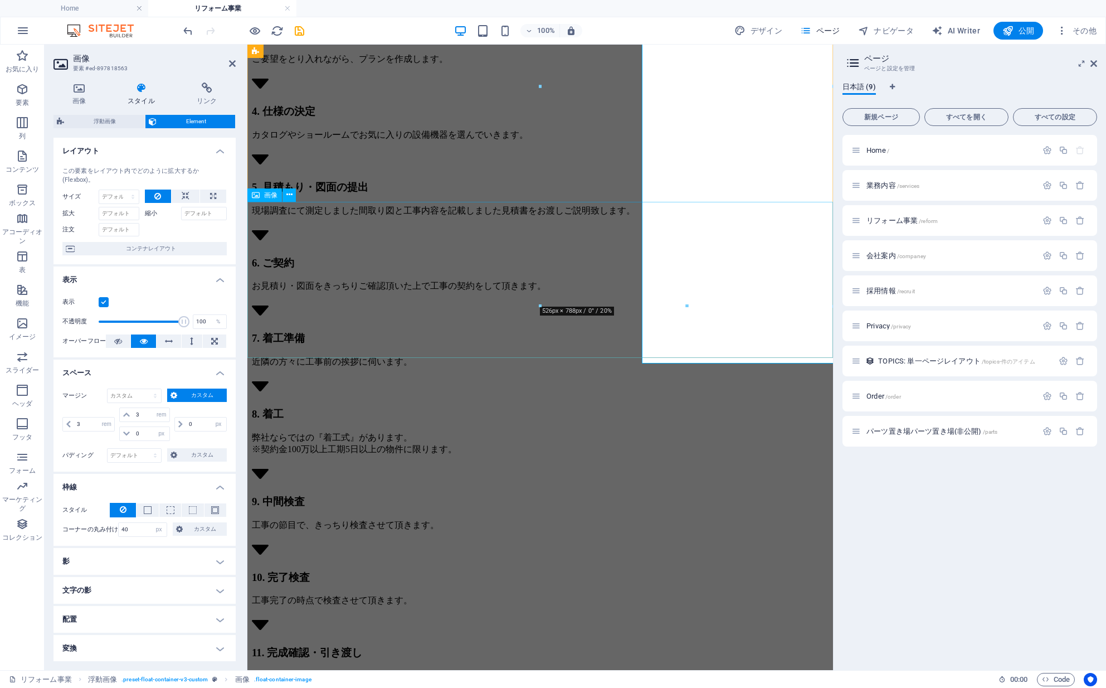
scroll to position [2625, 0]
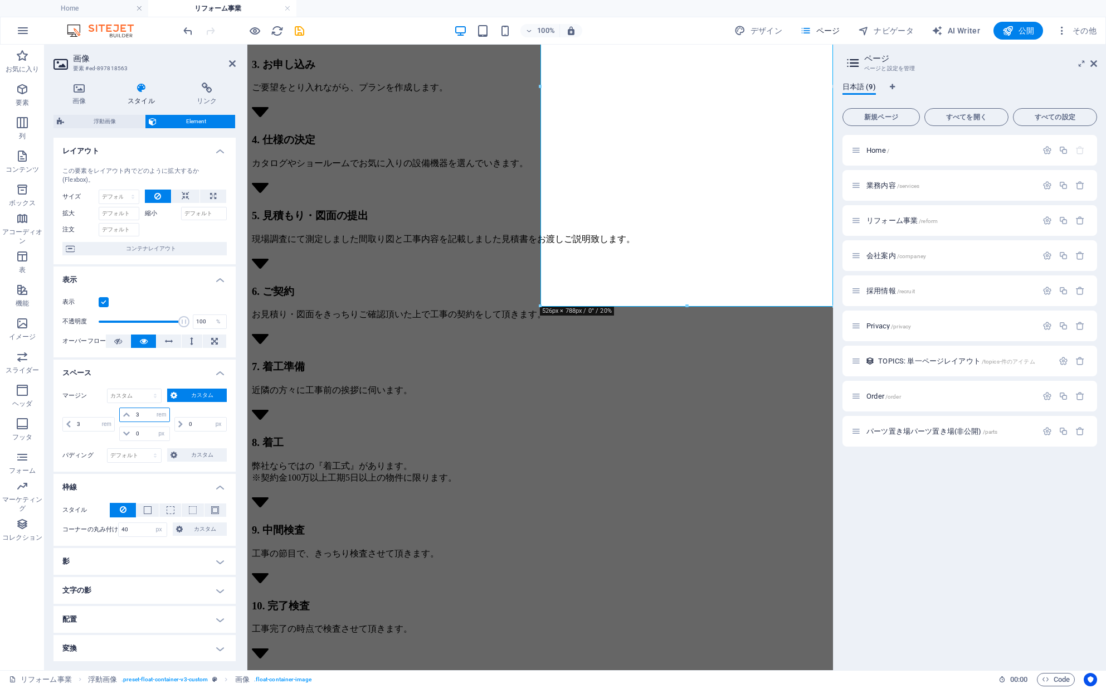
click at [136, 414] on input "3" at bounding box center [151, 414] width 36 height 13
type input "3"
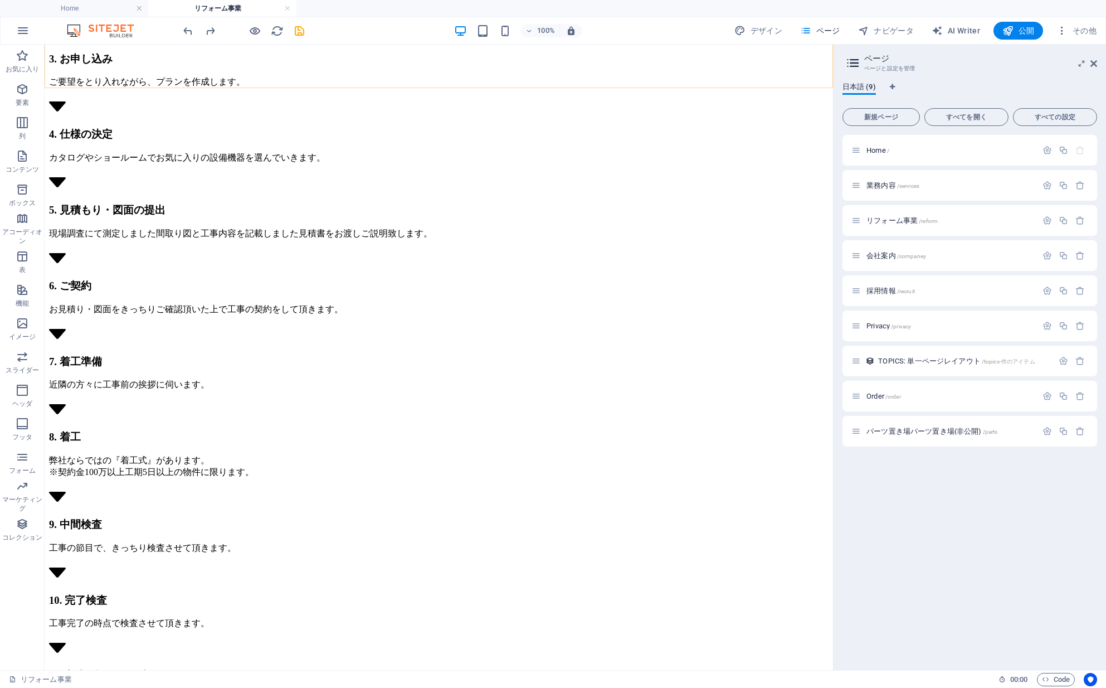
scroll to position [2702, 0]
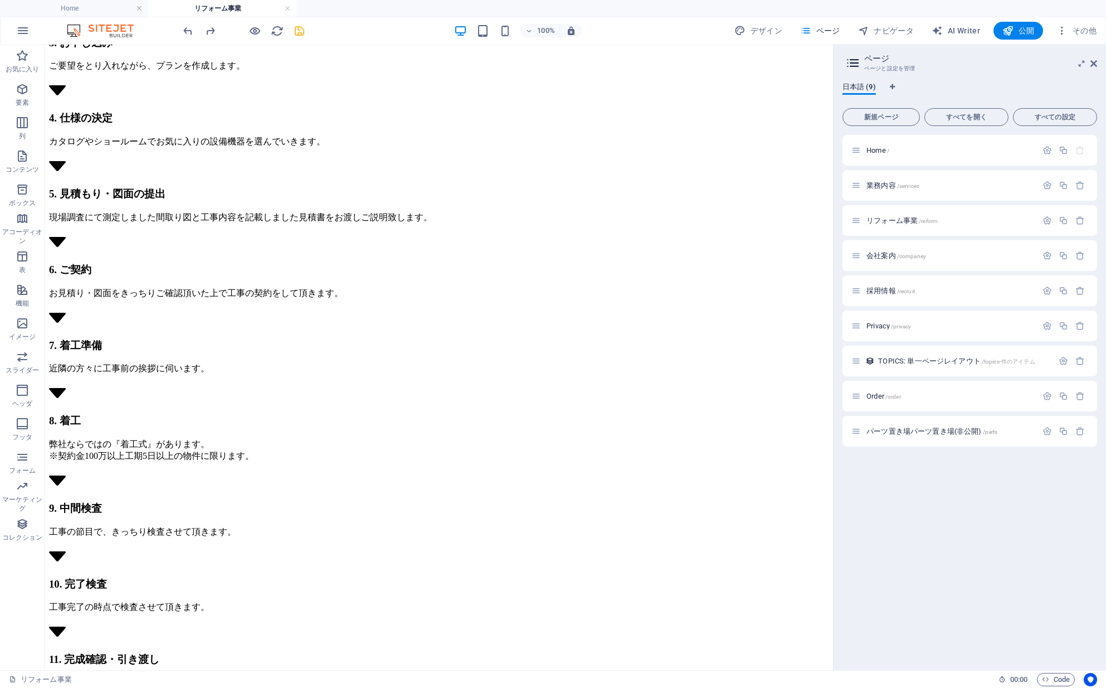
click at [303, 33] on icon "save" at bounding box center [299, 31] width 13 height 13
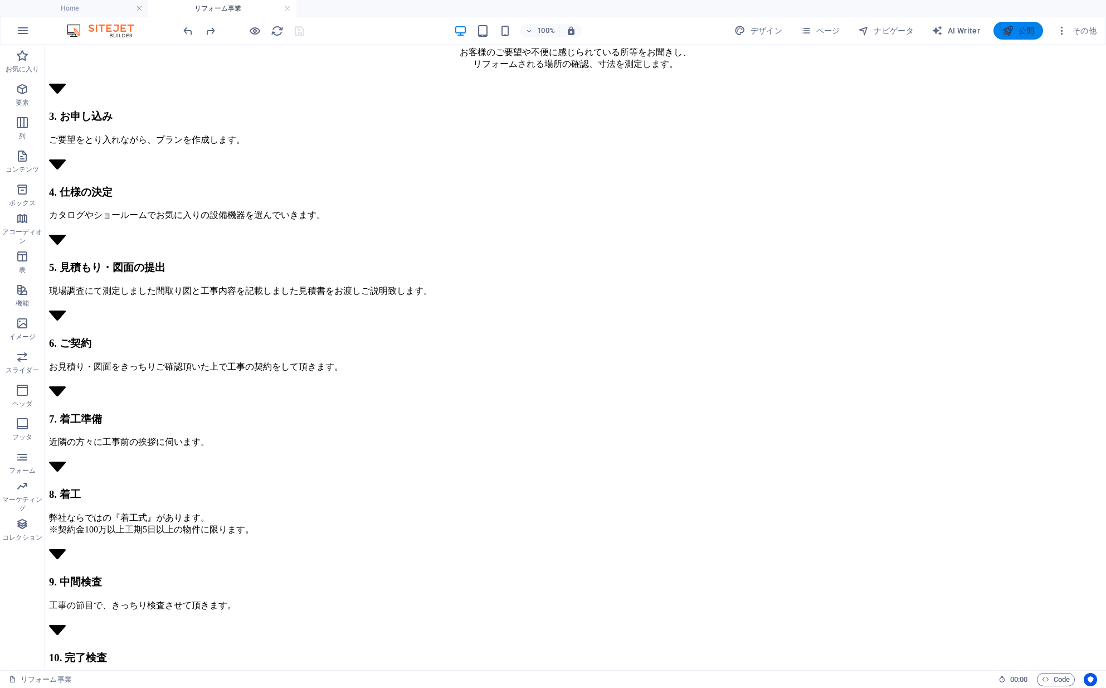
click at [1038, 32] on button "公開" at bounding box center [1019, 31] width 50 height 18
